Goal: Information Seeking & Learning: Learn about a topic

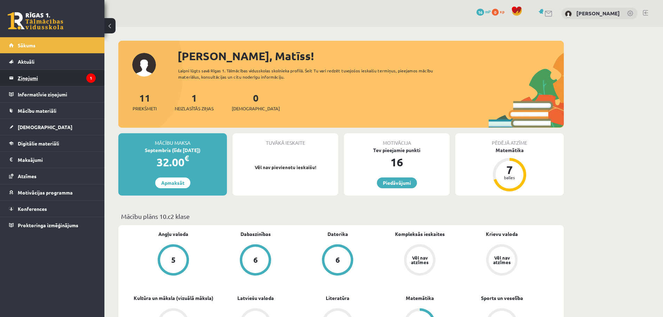
click at [47, 81] on legend "Ziņojumi 1" at bounding box center [57, 78] width 78 height 16
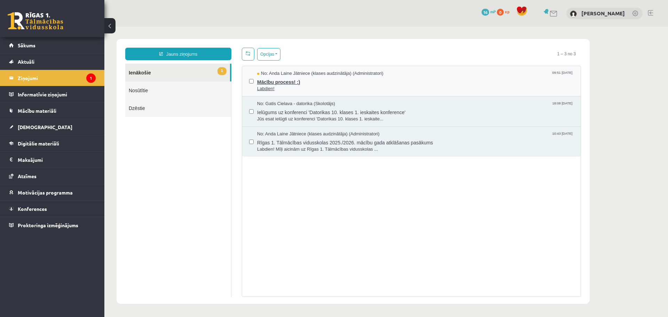
click at [276, 81] on span "Mācību process! :)" at bounding box center [415, 81] width 317 height 9
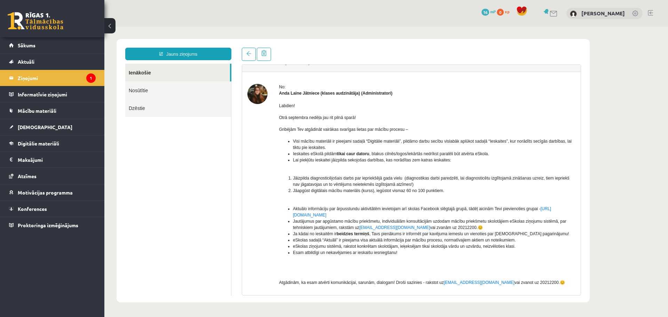
scroll to position [9, 0]
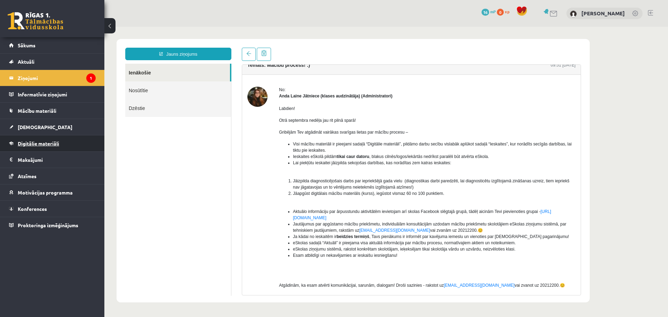
click at [39, 143] on span "Digitālie materiāli" at bounding box center [38, 143] width 41 height 6
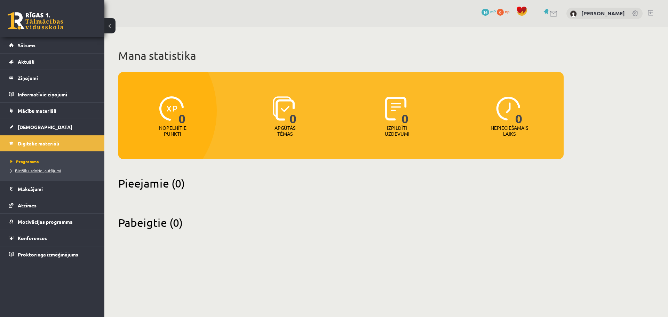
click at [37, 173] on link "Biežāk uzdotie jautājumi" at bounding box center [53, 170] width 87 height 6
click at [34, 172] on link "Biežāk uzdotie jautājumi" at bounding box center [53, 170] width 87 height 6
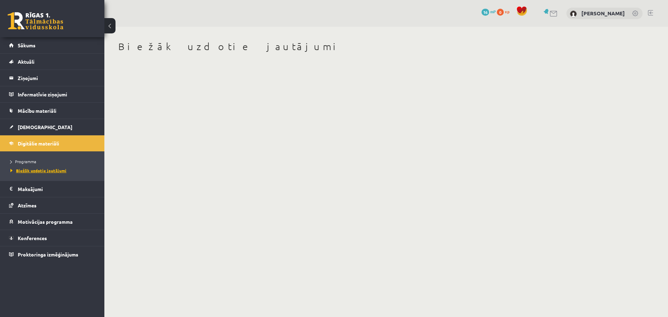
click at [34, 172] on span "Biežāk uzdotie jautājumi" at bounding box center [38, 171] width 56 height 6
click at [34, 95] on legend "Informatīvie ziņojumi 0" at bounding box center [57, 94] width 78 height 16
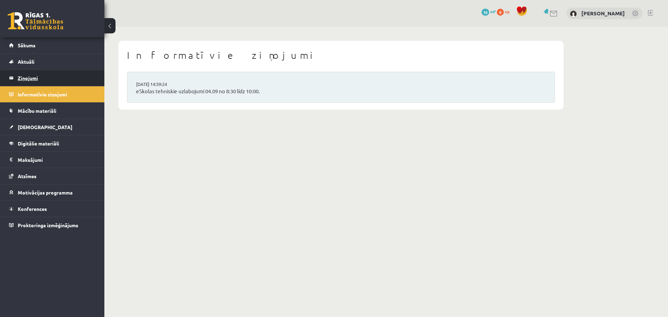
click at [30, 79] on legend "Ziņojumi 1" at bounding box center [57, 78] width 78 height 16
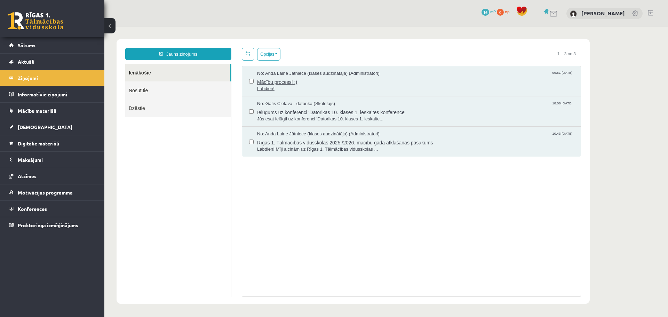
click at [296, 87] on span "Labdien!" at bounding box center [415, 89] width 317 height 7
click at [272, 79] on span "Mācību process! :)" at bounding box center [415, 81] width 317 height 9
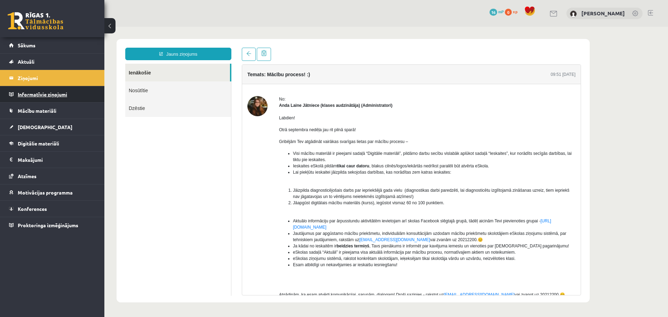
click at [28, 95] on legend "Informatīvie ziņojumi 0" at bounding box center [57, 94] width 78 height 16
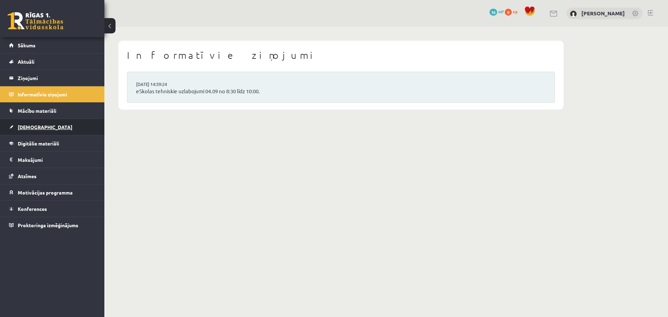
click at [29, 132] on link "[DEMOGRAPHIC_DATA]" at bounding box center [52, 127] width 87 height 16
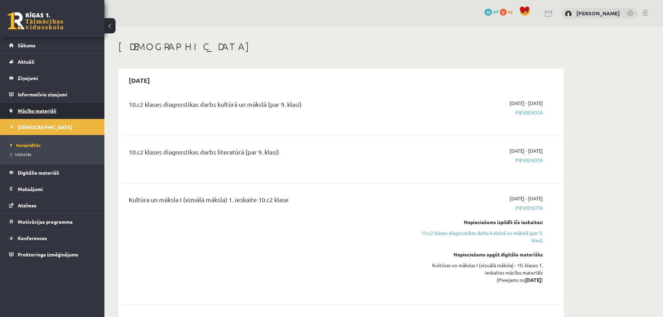
click at [18, 110] on span "Mācību materiāli" at bounding box center [37, 111] width 39 height 6
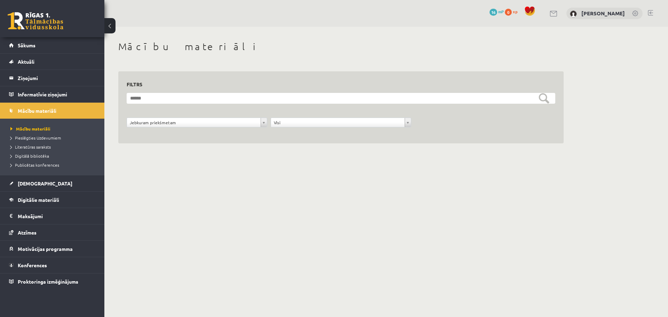
click at [27, 134] on li "Pieslēgties Uzdevumiem" at bounding box center [53, 137] width 87 height 9
click at [27, 138] on span "Pieslēgties Uzdevumiem" at bounding box center [37, 138] width 55 height 6
click at [45, 146] on span "Literatūras saraksts" at bounding box center [30, 147] width 40 height 6
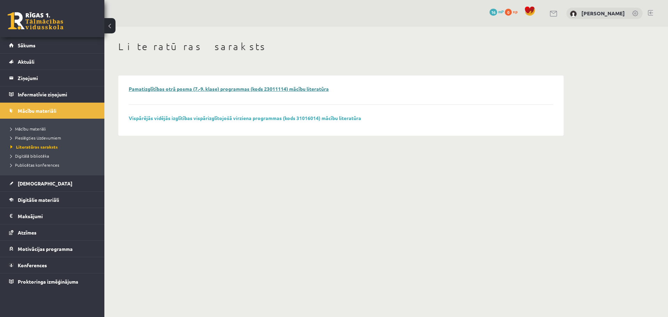
click at [183, 86] on link "Pamatizglītības otrā posma (7.-9. klase) programmas (kods 23011114) mācību lite…" at bounding box center [229, 89] width 200 height 6
click at [171, 120] on link "Vispārējās vidējās izglītības vispārizglītojošā virziena programmas (kods 31016…" at bounding box center [245, 118] width 233 height 6
